Goal: Information Seeking & Learning: Check status

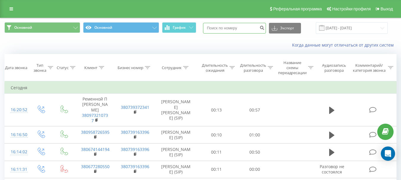
click at [224, 30] on input at bounding box center [234, 28] width 63 height 11
type input "380674180427"
click at [264, 27] on icon "submit" at bounding box center [261, 27] width 5 height 4
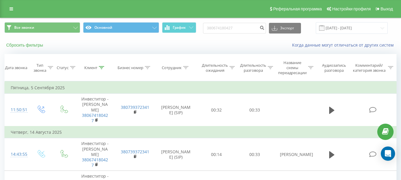
click at [24, 46] on button "Сбросить фильтры" at bounding box center [25, 44] width 42 height 5
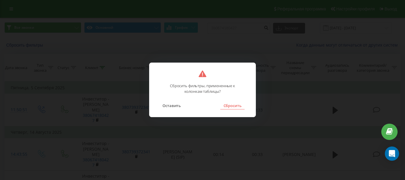
click at [225, 106] on button "Сбросить" at bounding box center [232, 106] width 24 height 8
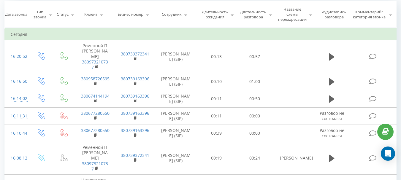
scroll to position [34, 0]
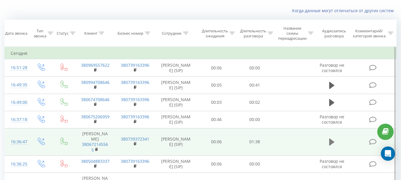
click at [330, 141] on icon at bounding box center [331, 141] width 5 height 7
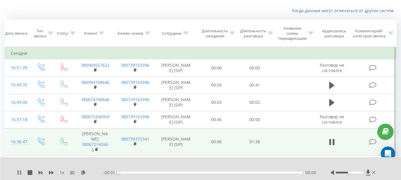
click at [19, 173] on icon at bounding box center [19, 172] width 5 height 5
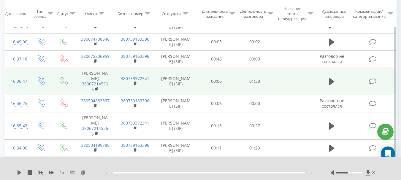
scroll to position [101, 0]
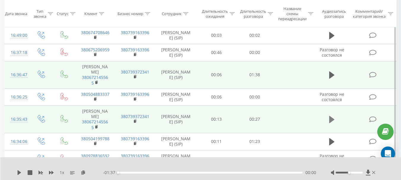
click at [330, 119] on icon at bounding box center [331, 119] width 5 height 7
drag, startPoint x: 349, startPoint y: 172, endPoint x: 369, endPoint y: 170, distance: 19.6
click at [369, 170] on div at bounding box center [354, 173] width 46 height 6
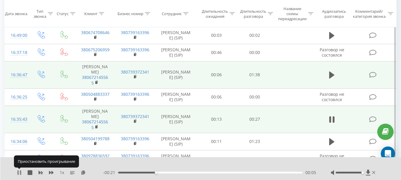
click at [17, 171] on icon at bounding box center [17, 172] width 1 height 5
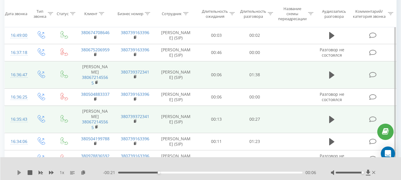
click at [20, 173] on icon at bounding box center [19, 172] width 4 height 5
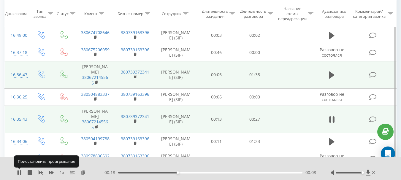
click at [20, 173] on icon at bounding box center [20, 172] width 1 height 5
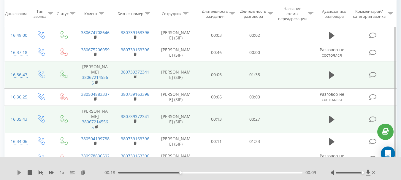
click at [17, 173] on icon at bounding box center [19, 172] width 5 height 5
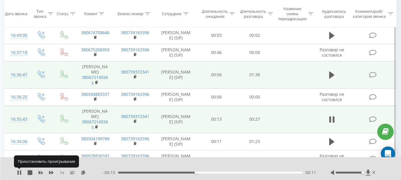
click at [17, 173] on icon at bounding box center [19, 172] width 5 height 5
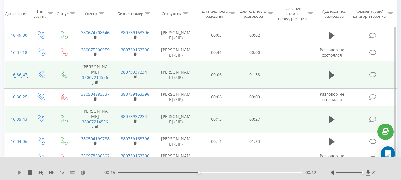
click at [20, 174] on icon at bounding box center [19, 172] width 5 height 5
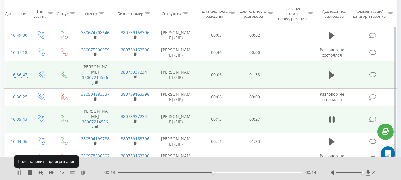
click at [20, 173] on icon at bounding box center [19, 172] width 5 height 5
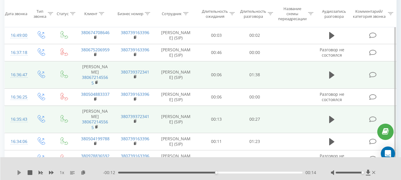
click at [20, 173] on icon at bounding box center [19, 172] width 4 height 5
click at [373, 172] on icon at bounding box center [373, 172] width 3 height 5
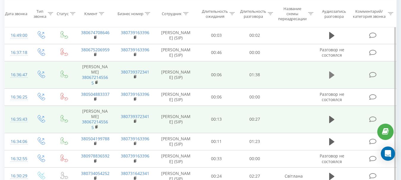
click at [331, 76] on icon at bounding box center [331, 74] width 5 height 7
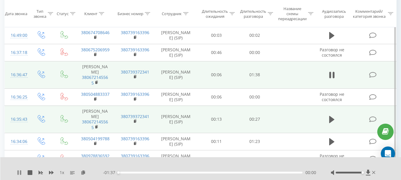
click at [19, 172] on icon at bounding box center [19, 172] width 5 height 5
click at [19, 172] on icon at bounding box center [19, 172] width 4 height 5
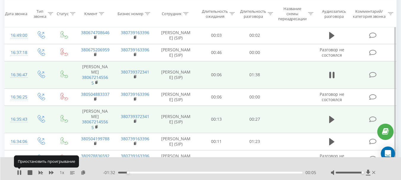
click at [19, 172] on icon at bounding box center [19, 172] width 5 height 5
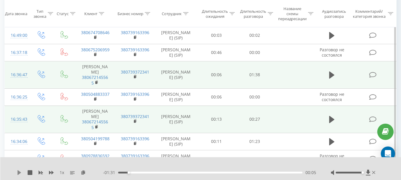
click at [18, 173] on icon at bounding box center [19, 172] width 4 height 5
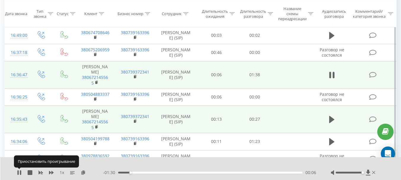
click at [18, 173] on icon at bounding box center [17, 172] width 1 height 5
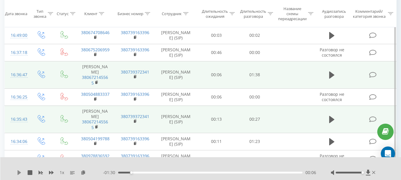
click at [19, 172] on icon at bounding box center [19, 172] width 4 height 5
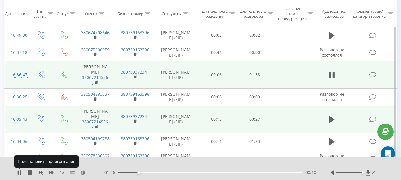
click at [19, 172] on icon at bounding box center [19, 172] width 5 height 5
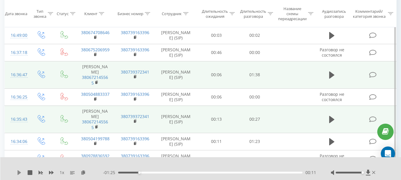
click at [18, 173] on icon at bounding box center [19, 172] width 4 height 5
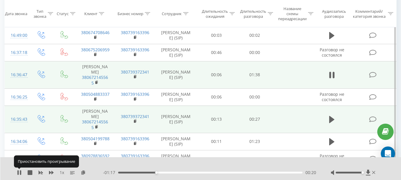
click at [18, 173] on icon at bounding box center [17, 172] width 1 height 5
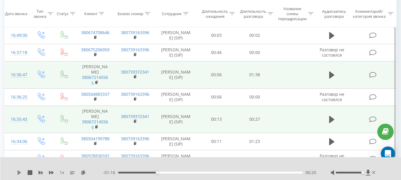
click at [17, 171] on icon at bounding box center [19, 172] width 5 height 5
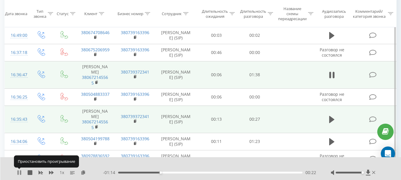
click at [17, 171] on icon at bounding box center [19, 172] width 5 height 5
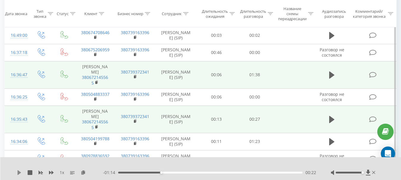
click at [20, 172] on icon at bounding box center [19, 172] width 4 height 5
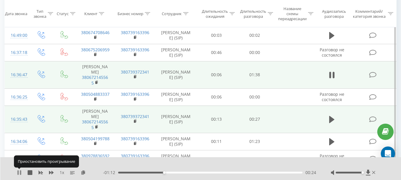
click at [20, 171] on icon at bounding box center [19, 172] width 5 height 5
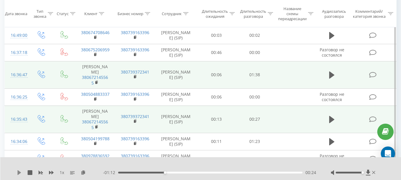
click at [20, 170] on icon at bounding box center [19, 172] width 5 height 5
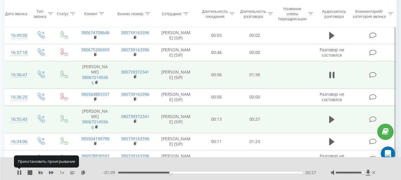
click at [20, 170] on icon at bounding box center [19, 172] width 5 height 5
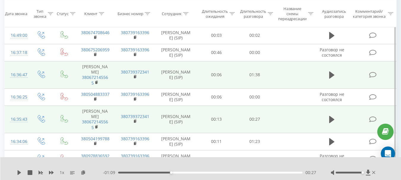
click at [161, 172] on div "00:27" at bounding box center [210, 173] width 184 height 2
click at [19, 172] on icon at bounding box center [19, 172] width 4 height 5
click at [160, 173] on div "00:21" at bounding box center [210, 173] width 184 height 2
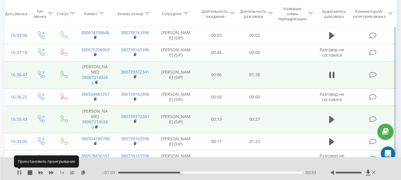
click at [19, 173] on icon at bounding box center [19, 172] width 5 height 5
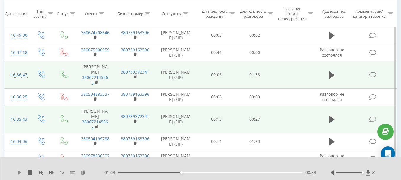
click at [18, 173] on icon at bounding box center [19, 172] width 4 height 5
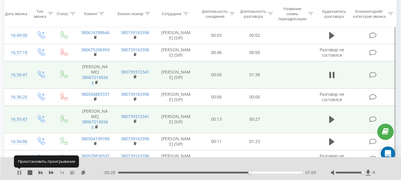
click at [19, 172] on icon at bounding box center [19, 172] width 5 height 5
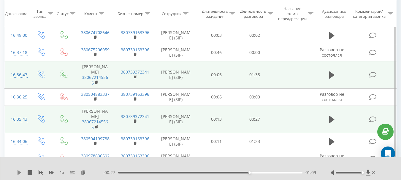
click at [20, 172] on icon at bounding box center [19, 172] width 4 height 5
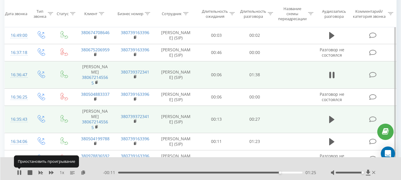
click at [20, 172] on icon at bounding box center [19, 172] width 5 height 5
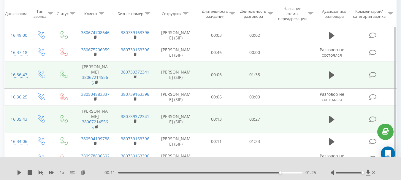
click at [22, 174] on div "1 x" at bounding box center [60, 173] width 86 height 6
click at [18, 171] on icon at bounding box center [19, 172] width 4 height 5
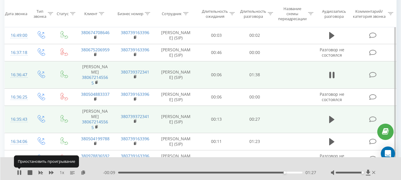
click at [19, 170] on icon at bounding box center [19, 172] width 5 height 5
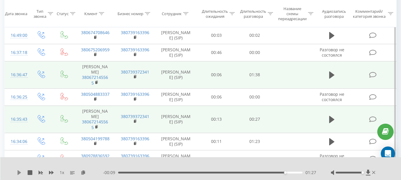
click at [21, 172] on icon at bounding box center [19, 172] width 5 height 5
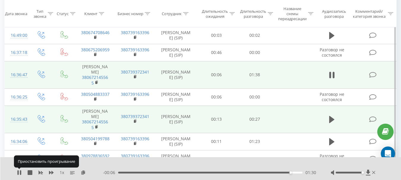
click at [21, 172] on icon at bounding box center [20, 172] width 1 height 5
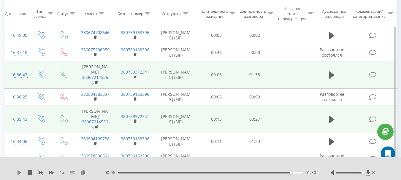
click at [19, 171] on icon at bounding box center [19, 172] width 5 height 5
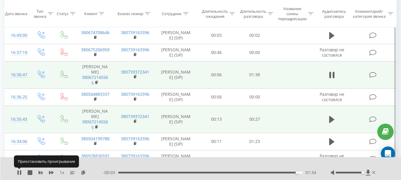
click at [19, 171] on icon at bounding box center [19, 172] width 5 height 5
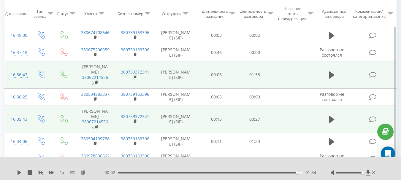
click at [285, 172] on div "01:34" at bounding box center [210, 173] width 184 height 2
click at [20, 170] on icon at bounding box center [19, 172] width 5 height 5
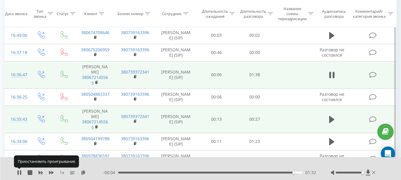
click at [20, 170] on icon at bounding box center [19, 172] width 5 height 5
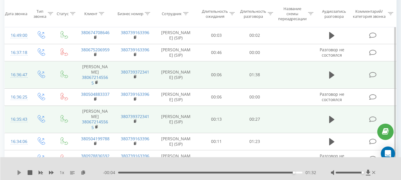
click at [17, 172] on icon at bounding box center [19, 172] width 5 height 5
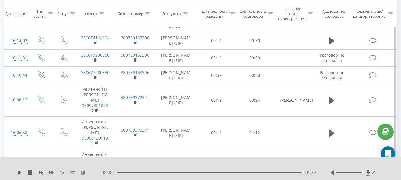
scroll to position [339, 0]
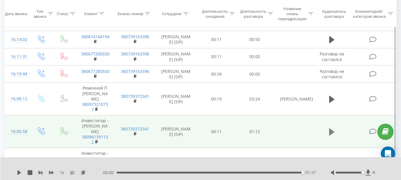
click at [330, 128] on icon at bounding box center [331, 131] width 5 height 7
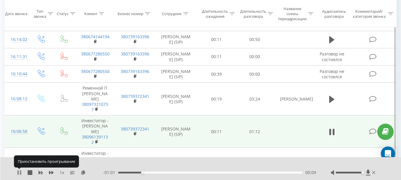
click at [19, 173] on icon at bounding box center [19, 172] width 5 height 5
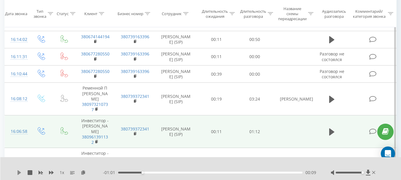
click at [19, 171] on icon at bounding box center [19, 172] width 4 height 5
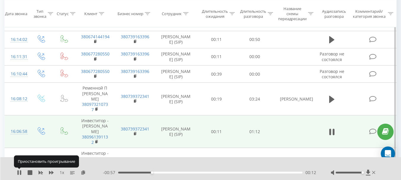
click at [19, 171] on icon at bounding box center [19, 172] width 5 height 5
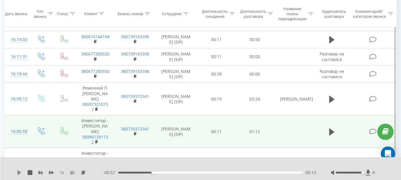
click at [19, 171] on icon at bounding box center [19, 172] width 4 height 5
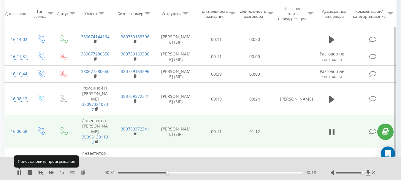
click at [19, 171] on icon at bounding box center [19, 172] width 5 height 5
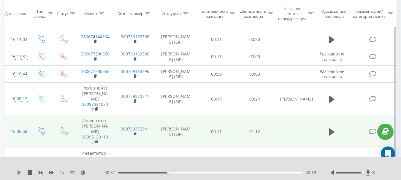
click at [19, 171] on icon at bounding box center [19, 172] width 4 height 5
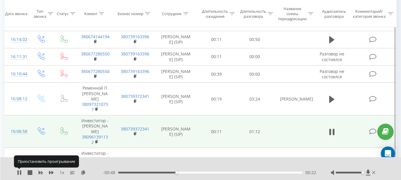
click at [19, 171] on icon at bounding box center [19, 172] width 5 height 5
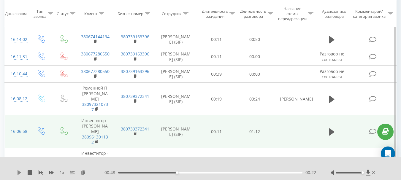
click at [19, 172] on icon at bounding box center [19, 172] width 4 height 5
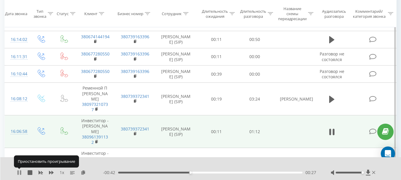
click at [19, 172] on icon at bounding box center [19, 172] width 5 height 5
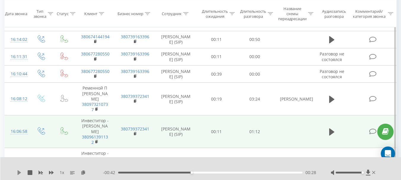
click at [18, 170] on icon at bounding box center [19, 172] width 5 height 5
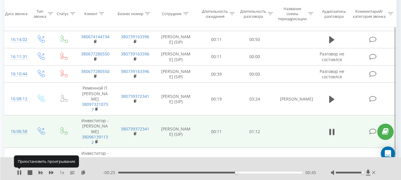
click at [18, 170] on icon at bounding box center [19, 172] width 5 height 5
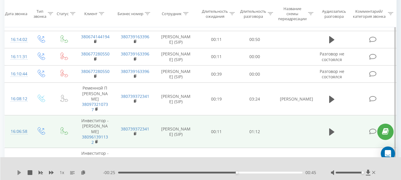
click at [18, 171] on icon at bounding box center [19, 172] width 4 height 5
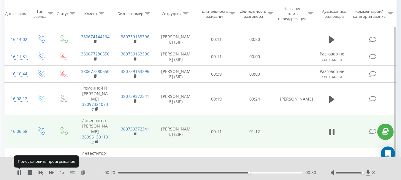
click at [18, 171] on icon at bounding box center [17, 172] width 1 height 5
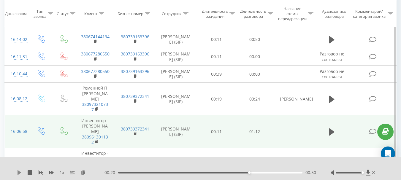
click at [20, 174] on icon at bounding box center [19, 172] width 5 height 5
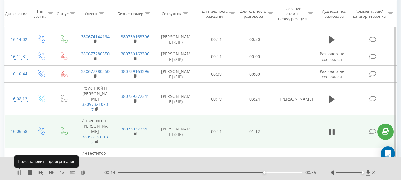
click at [20, 173] on icon at bounding box center [20, 172] width 1 height 5
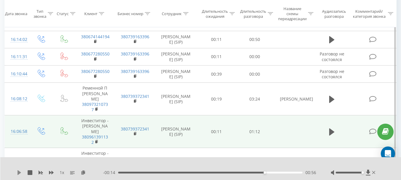
click at [20, 172] on icon at bounding box center [19, 172] width 4 height 5
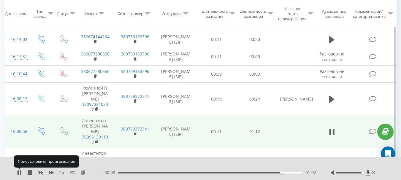
click at [20, 172] on icon at bounding box center [19, 172] width 5 height 5
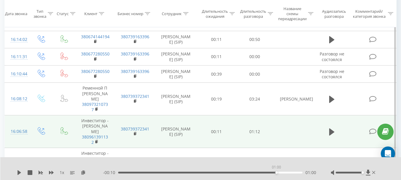
click at [276, 172] on div "01:00" at bounding box center [210, 173] width 184 height 2
click at [20, 172] on icon at bounding box center [19, 172] width 4 height 5
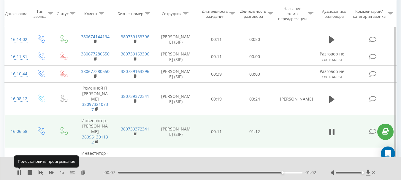
click at [20, 172] on icon at bounding box center [19, 172] width 5 height 5
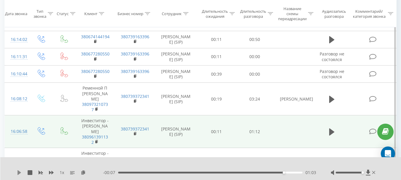
click at [18, 173] on icon at bounding box center [19, 172] width 4 height 5
click at [19, 170] on icon at bounding box center [19, 172] width 5 height 5
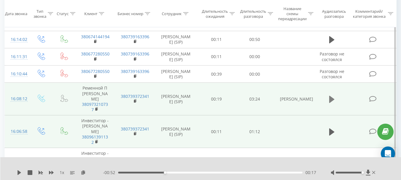
click at [330, 96] on icon at bounding box center [331, 99] width 5 height 7
click at [19, 172] on icon at bounding box center [17, 172] width 1 height 5
click at [20, 172] on icon at bounding box center [19, 172] width 4 height 5
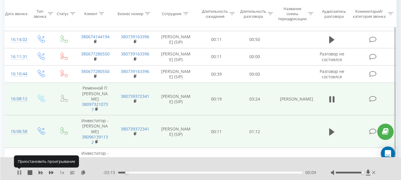
click at [20, 172] on icon at bounding box center [19, 172] width 5 height 5
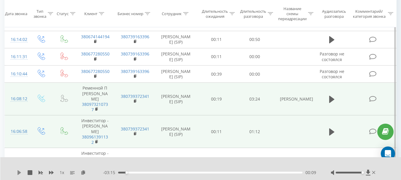
click at [21, 171] on icon at bounding box center [19, 172] width 5 height 5
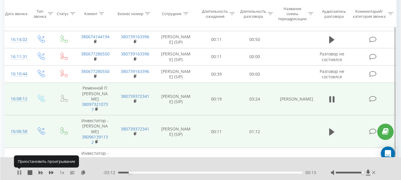
click at [20, 171] on icon at bounding box center [19, 172] width 5 height 5
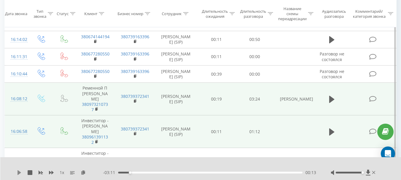
click at [17, 171] on icon at bounding box center [19, 172] width 5 height 5
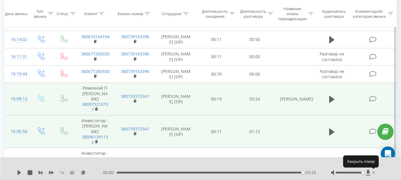
click at [374, 173] on icon at bounding box center [373, 172] width 3 height 5
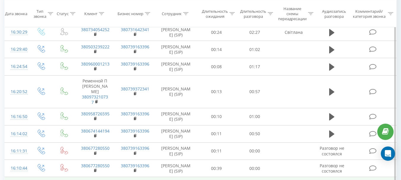
scroll to position [240, 0]
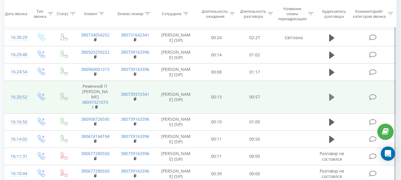
click at [331, 94] on icon at bounding box center [331, 97] width 5 height 7
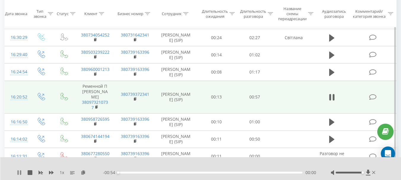
click at [19, 171] on icon at bounding box center [17, 172] width 1 height 5
click at [18, 172] on icon at bounding box center [19, 172] width 4 height 5
click at [156, 171] on div "- 00:38 00:16 00:16" at bounding box center [209, 173] width 213 height 6
click at [152, 172] on div "00:16" at bounding box center [210, 173] width 184 height 2
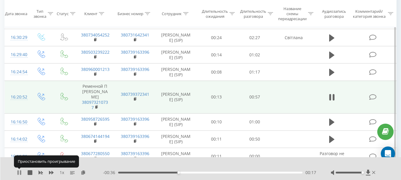
click at [19, 172] on icon at bounding box center [17, 172] width 1 height 5
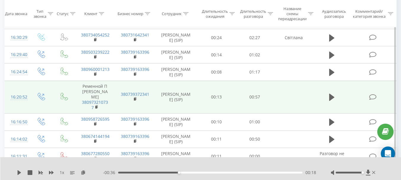
click at [173, 172] on div "00:18" at bounding box center [210, 173] width 184 height 2
click at [17, 171] on div "1 x - 00:38 00:16 00:16" at bounding box center [200, 168] width 401 height 23
click at [19, 172] on icon at bounding box center [19, 172] width 4 height 5
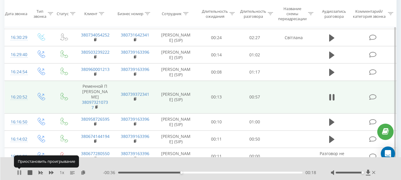
click at [20, 172] on icon at bounding box center [19, 172] width 5 height 5
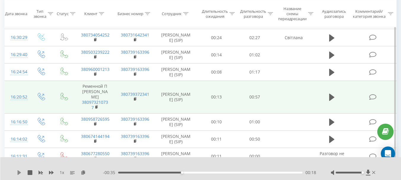
click at [20, 172] on icon at bounding box center [19, 172] width 4 height 5
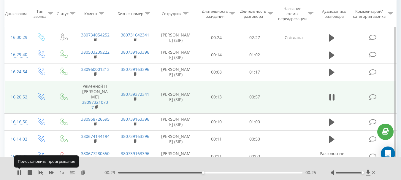
click at [20, 172] on icon at bounding box center [20, 172] width 1 height 5
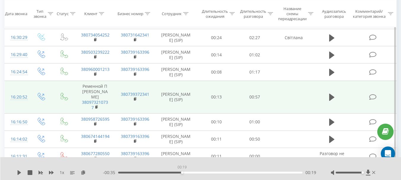
click at [182, 173] on div "00:19" at bounding box center [210, 173] width 184 height 2
click at [19, 174] on icon at bounding box center [19, 172] width 5 height 5
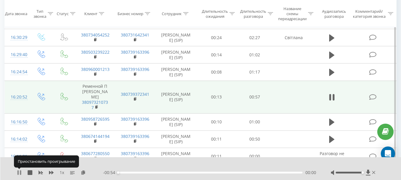
click at [19, 173] on icon at bounding box center [19, 172] width 5 height 5
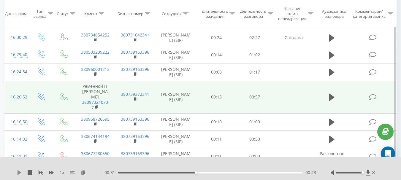
click at [18, 172] on icon at bounding box center [19, 172] width 4 height 5
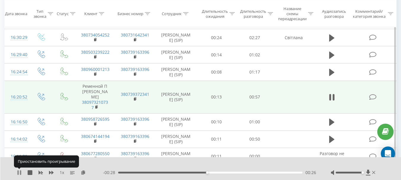
click at [18, 171] on icon at bounding box center [17, 172] width 1 height 5
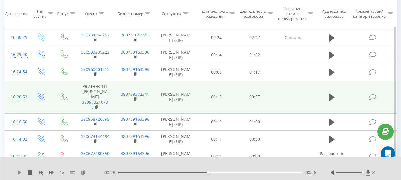
click at [18, 173] on icon at bounding box center [19, 172] width 4 height 5
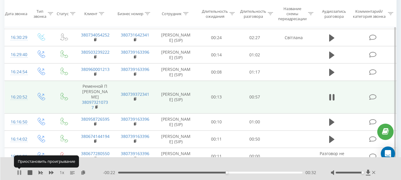
click at [19, 172] on icon at bounding box center [19, 172] width 5 height 5
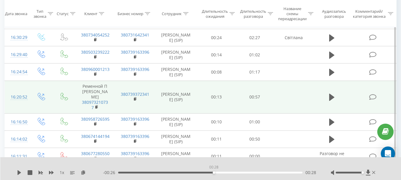
click at [213, 172] on div "00:28" at bounding box center [210, 173] width 184 height 2
click at [19, 171] on icon at bounding box center [19, 172] width 5 height 5
click at [18, 171] on icon at bounding box center [17, 172] width 1 height 5
click at [20, 171] on icon at bounding box center [19, 172] width 5 height 5
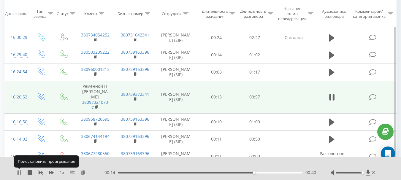
click at [21, 170] on icon at bounding box center [20, 172] width 1 height 5
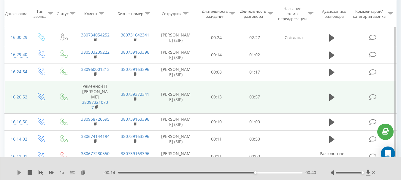
click at [18, 173] on icon at bounding box center [19, 172] width 4 height 5
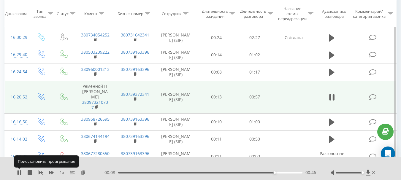
click at [18, 173] on icon at bounding box center [17, 172] width 1 height 5
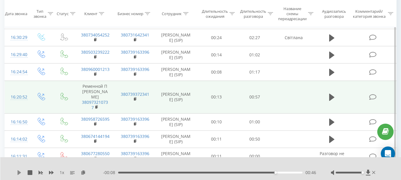
click at [19, 172] on icon at bounding box center [19, 172] width 4 height 5
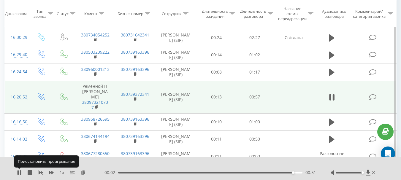
click at [19, 172] on icon at bounding box center [19, 172] width 5 height 5
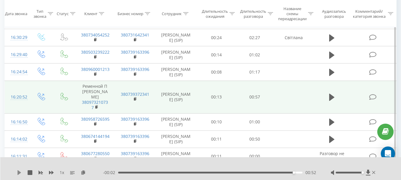
click at [17, 172] on icon at bounding box center [19, 172] width 5 height 5
click at [290, 172] on div "00:51" at bounding box center [210, 173] width 184 height 2
click at [20, 172] on icon at bounding box center [19, 172] width 4 height 5
click at [290, 173] on div "00:54" at bounding box center [210, 173] width 184 height 2
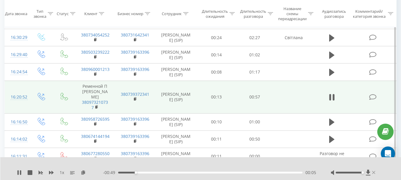
click at [373, 172] on icon at bounding box center [373, 172] width 3 height 3
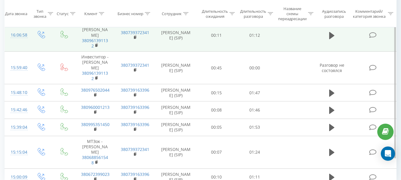
scroll to position [437, 0]
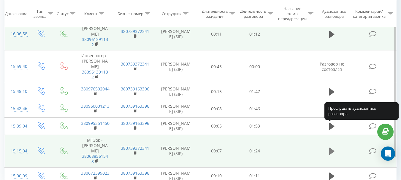
click at [330, 148] on icon at bounding box center [331, 151] width 5 height 7
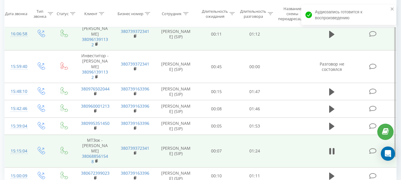
scroll to position [460, 0]
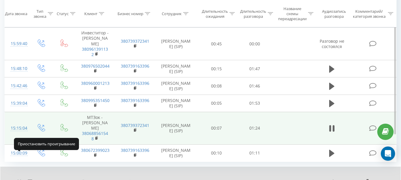
click at [20, 180] on icon at bounding box center [20, 182] width 1 height 5
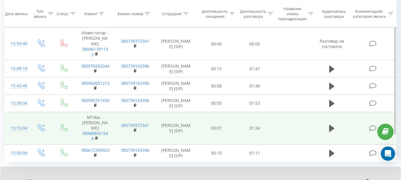
click at [17, 180] on icon at bounding box center [19, 182] width 5 height 5
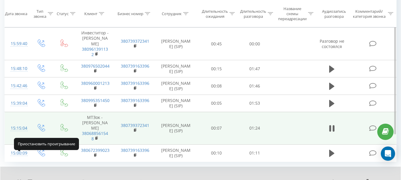
click at [17, 180] on icon at bounding box center [19, 182] width 5 height 5
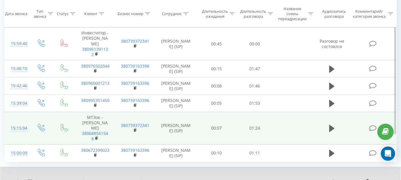
click at [20, 180] on icon at bounding box center [19, 182] width 4 height 5
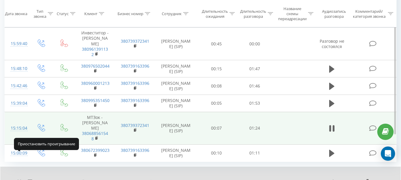
click at [19, 180] on icon at bounding box center [19, 182] width 5 height 5
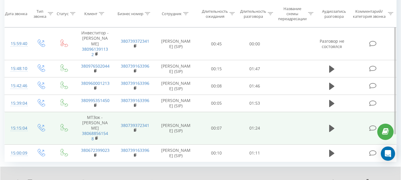
click at [18, 180] on icon at bounding box center [19, 182] width 4 height 5
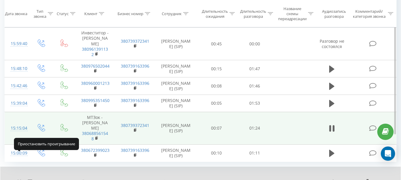
click at [18, 180] on icon at bounding box center [17, 182] width 1 height 5
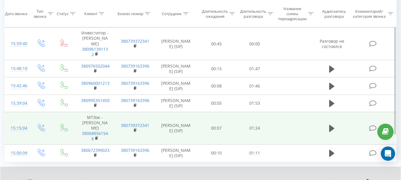
click at [18, 180] on icon at bounding box center [19, 182] width 5 height 5
click at [20, 179] on div "1 x" at bounding box center [60, 182] width 86 height 6
click at [19, 180] on icon at bounding box center [19, 182] width 5 height 5
click at [17, 180] on icon at bounding box center [19, 182] width 5 height 5
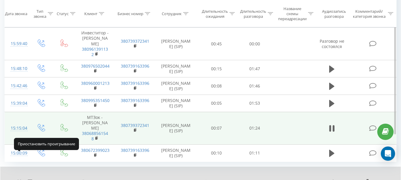
click at [18, 180] on icon at bounding box center [19, 182] width 5 height 5
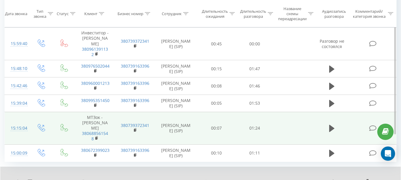
click at [20, 180] on icon at bounding box center [19, 182] width 4 height 5
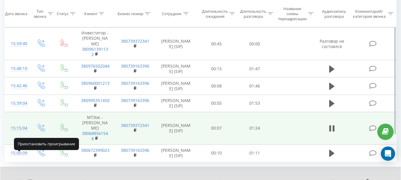
click at [20, 180] on icon at bounding box center [20, 182] width 1 height 5
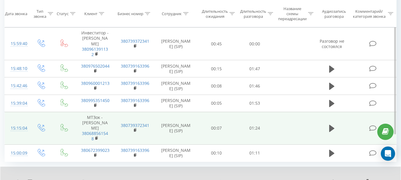
click at [19, 180] on icon at bounding box center [19, 182] width 4 height 5
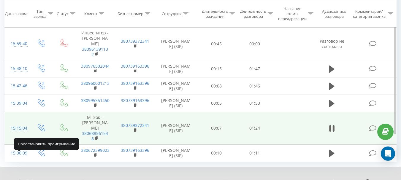
click at [19, 180] on icon at bounding box center [19, 182] width 5 height 5
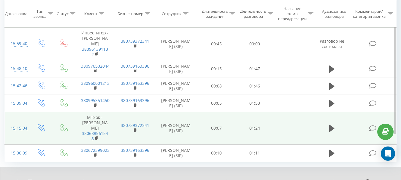
click at [19, 180] on icon at bounding box center [19, 182] width 4 height 5
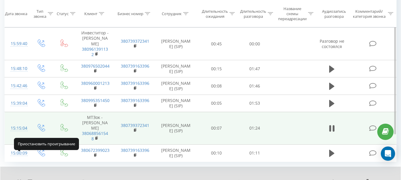
click at [19, 180] on icon at bounding box center [19, 182] width 5 height 5
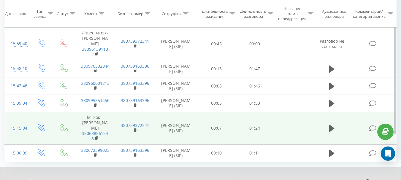
click at [18, 180] on icon at bounding box center [19, 182] width 4 height 5
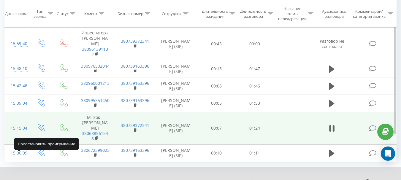
click at [18, 180] on icon at bounding box center [17, 182] width 1 height 5
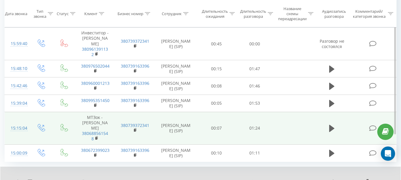
click at [19, 180] on icon at bounding box center [19, 182] width 4 height 5
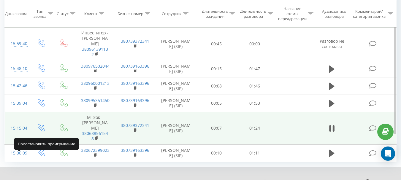
click at [19, 180] on icon at bounding box center [17, 182] width 1 height 5
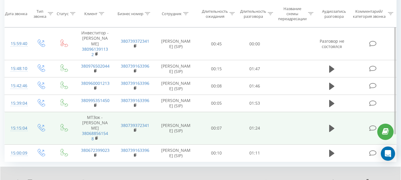
click at [20, 180] on icon at bounding box center [19, 182] width 5 height 5
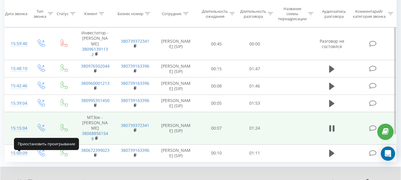
click at [20, 180] on icon at bounding box center [20, 182] width 1 height 5
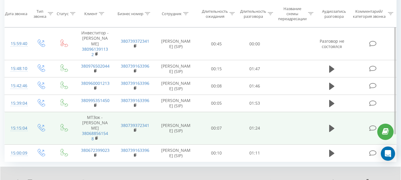
click at [17, 167] on div "1 x - 00:14 01:08 01:08" at bounding box center [200, 178] width 400 height 23
click at [17, 180] on icon at bounding box center [19, 182] width 5 height 5
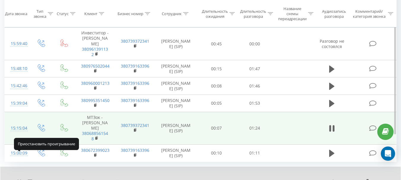
click at [17, 180] on icon at bounding box center [17, 182] width 1 height 5
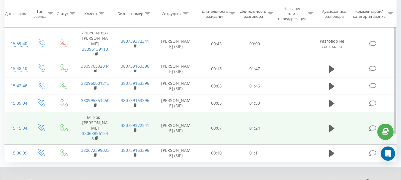
click at [19, 180] on icon at bounding box center [19, 182] width 4 height 5
click at [18, 180] on icon at bounding box center [17, 182] width 1 height 5
click at [16, 167] on div "1 x - 00:00 01:22 01:22" at bounding box center [200, 178] width 400 height 23
click at [17, 180] on icon at bounding box center [19, 182] width 5 height 5
click at [372, 180] on icon at bounding box center [372, 182] width 3 height 5
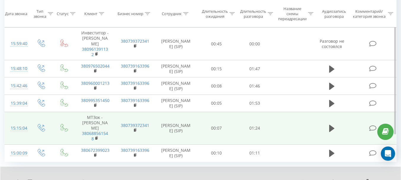
scroll to position [437, 0]
